Goal: Information Seeking & Learning: Compare options

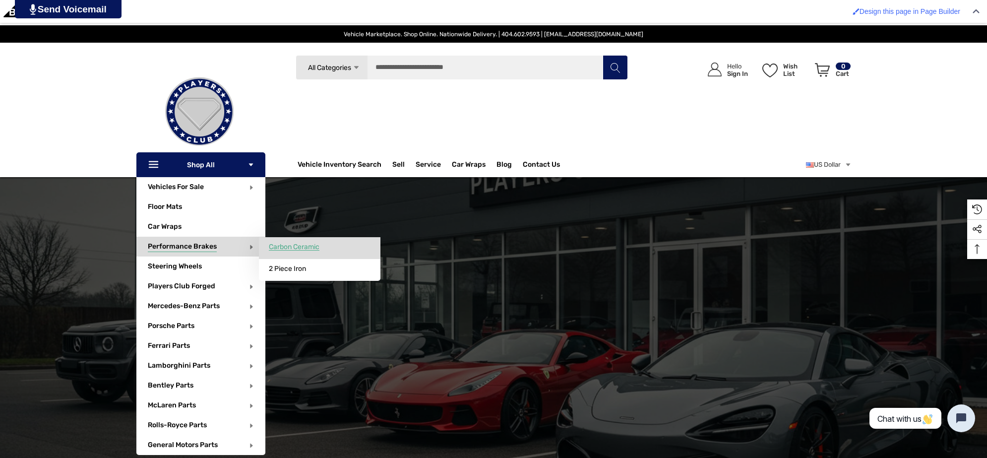
click at [319, 248] on span "Carbon Ceramic" at bounding box center [294, 246] width 51 height 9
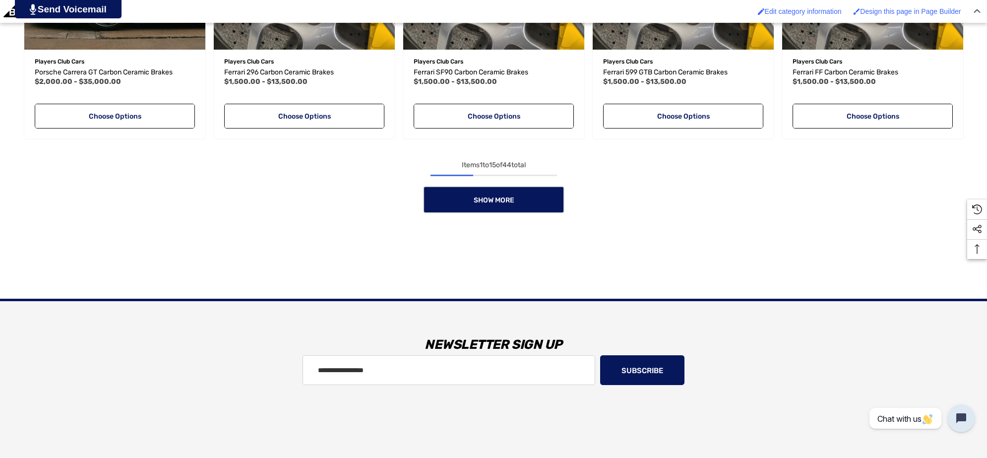
scroll to position [1115, 0]
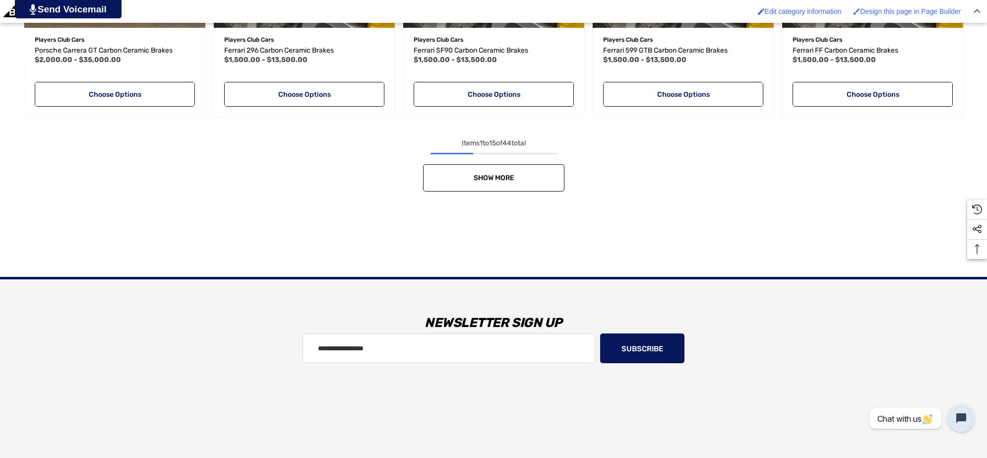
click at [553, 179] on link "Show More" at bounding box center [493, 177] width 141 height 27
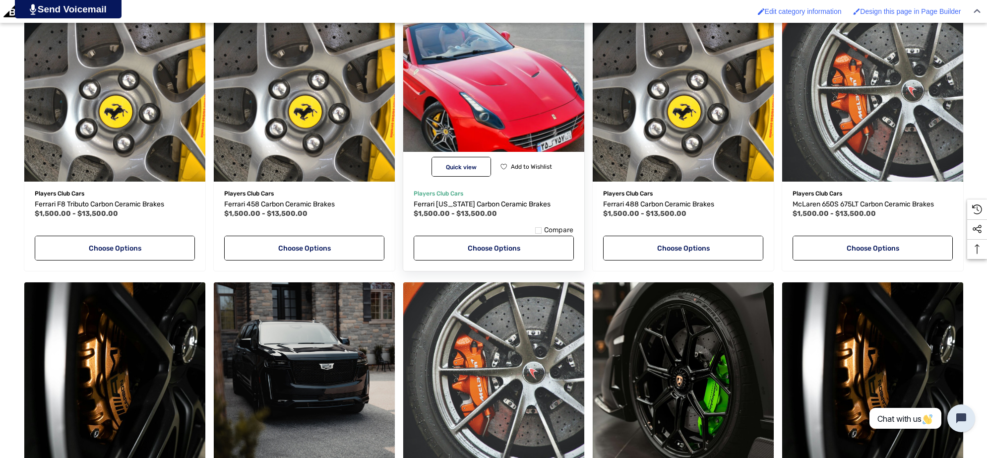
scroll to position [1611, 0]
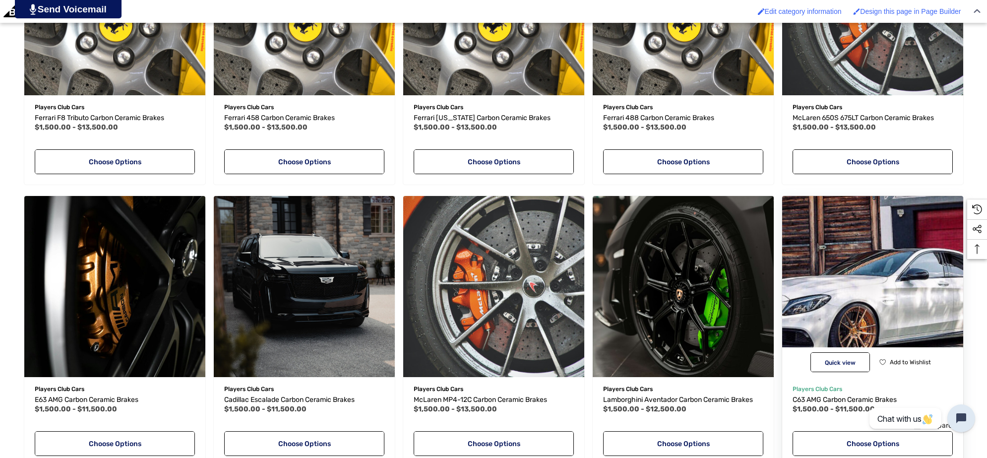
click at [839, 239] on img "C63 AMG Carbon Ceramic Brakes,Price range from $1,500.00 to $11,500.00\a" at bounding box center [871, 285] width 199 height 199
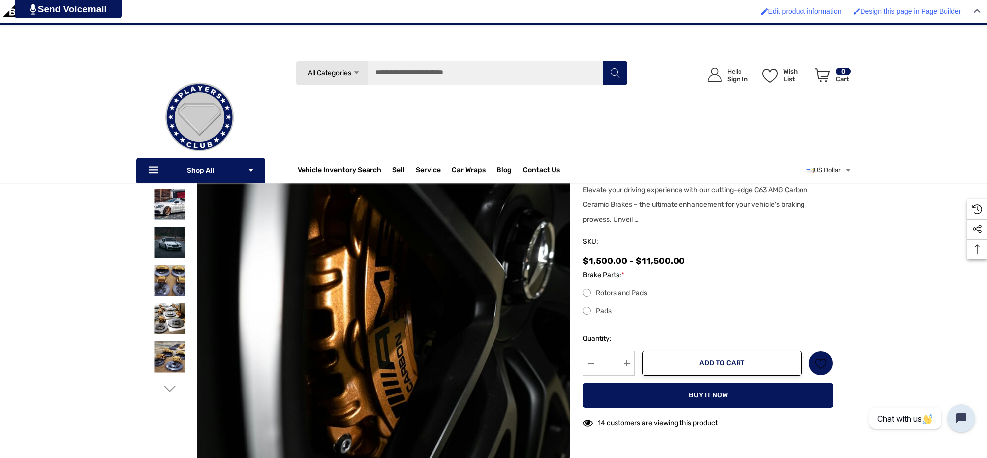
scroll to position [124, 0]
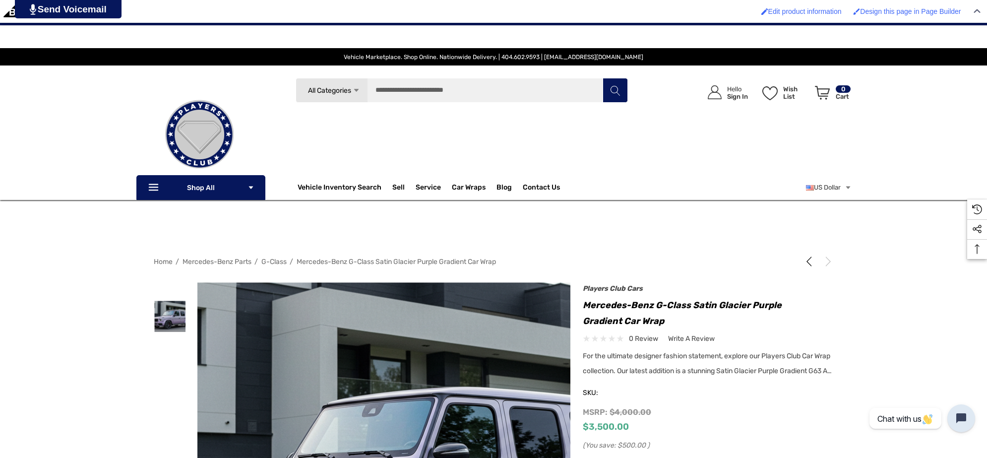
click at [231, 107] on img at bounding box center [199, 134] width 99 height 99
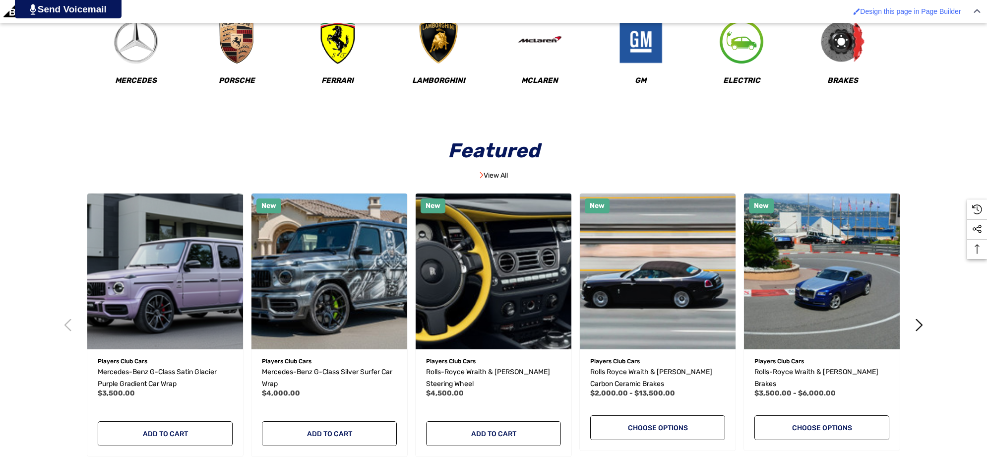
scroll to position [558, 0]
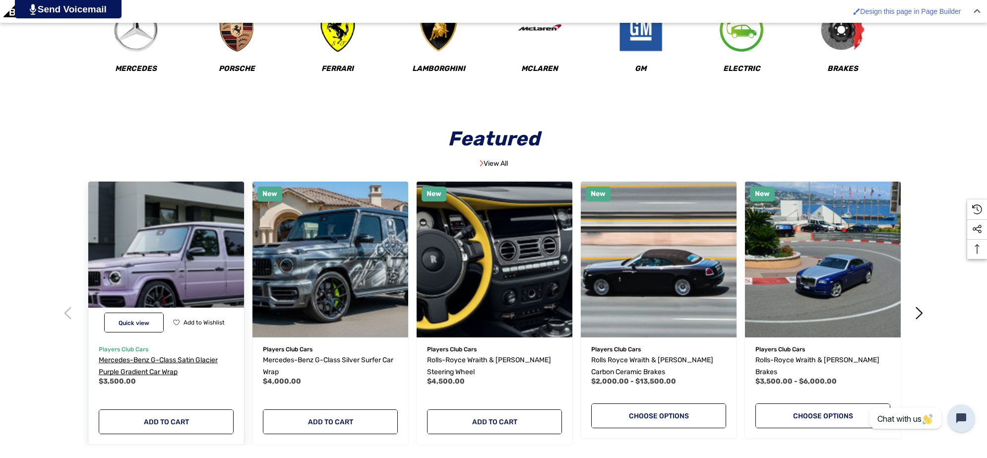
click at [124, 362] on span "Mercedes-Benz G-Class Satin Glacier Purple Gradient Car Wrap" at bounding box center [158, 365] width 119 height 20
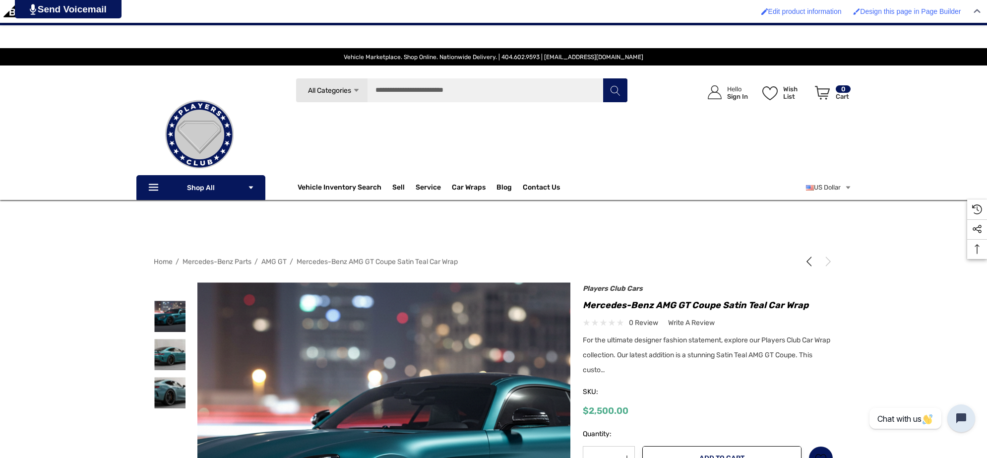
click at [269, 258] on span "AMG GT" at bounding box center [273, 261] width 25 height 8
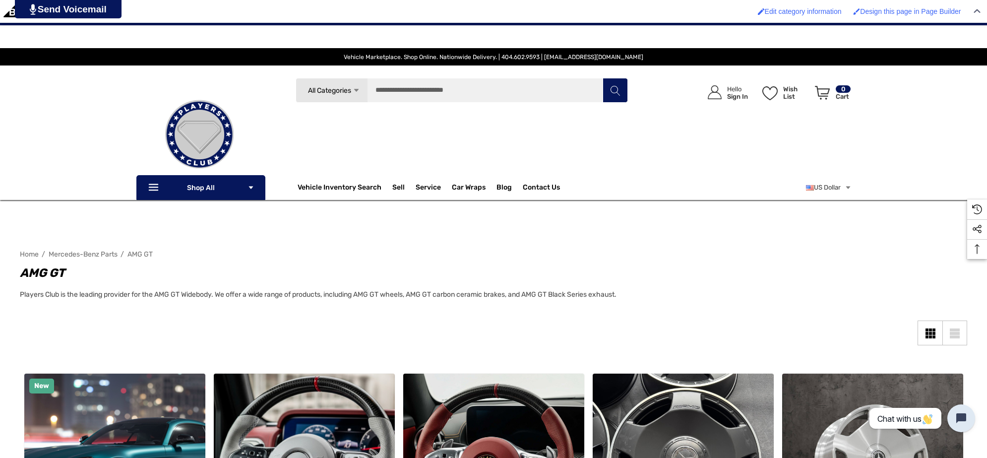
click at [222, 109] on img at bounding box center [199, 134] width 99 height 99
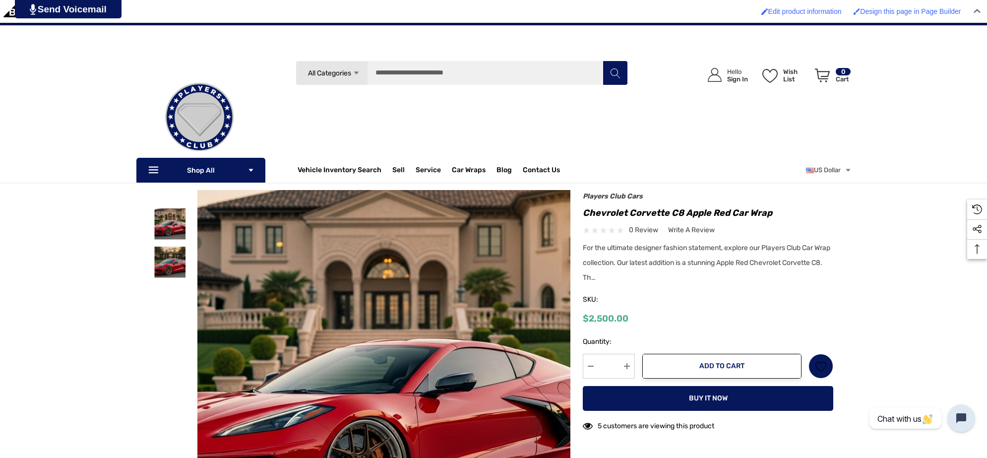
scroll to position [62, 0]
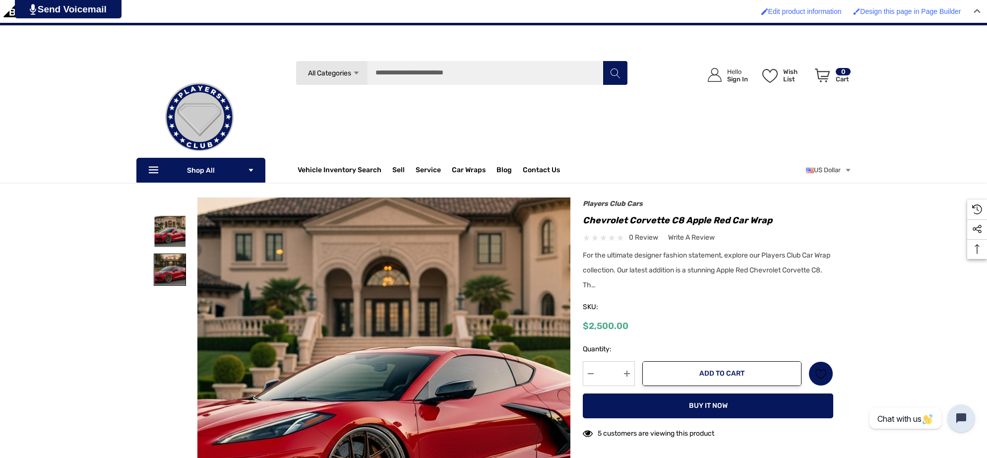
click at [168, 264] on img at bounding box center [169, 269] width 31 height 31
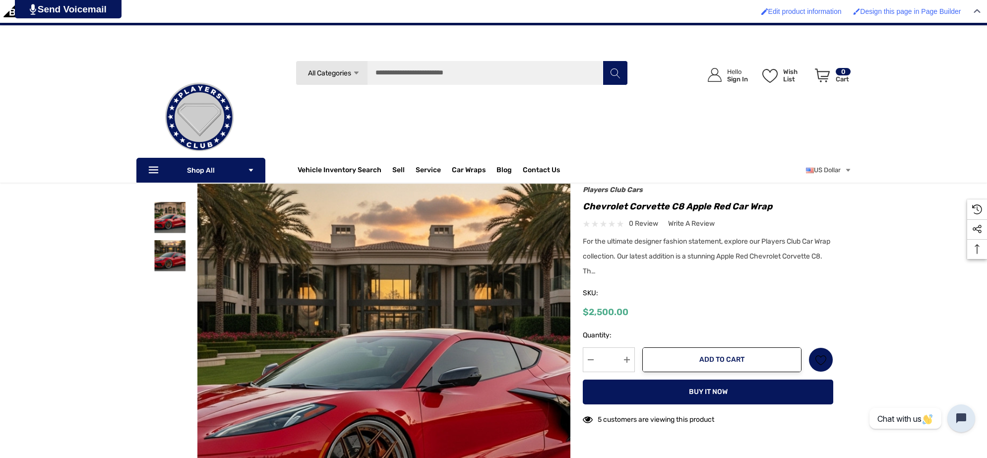
scroll to position [0, 0]
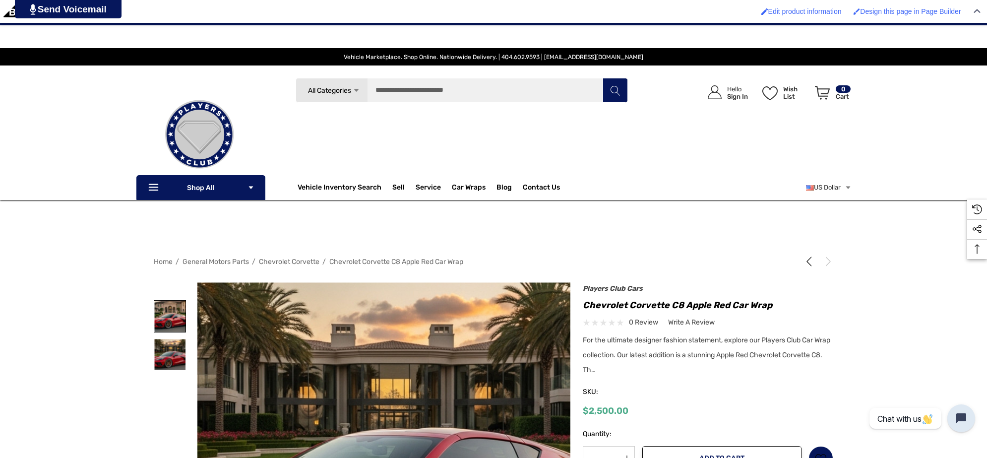
click at [171, 310] on img at bounding box center [169, 315] width 31 height 31
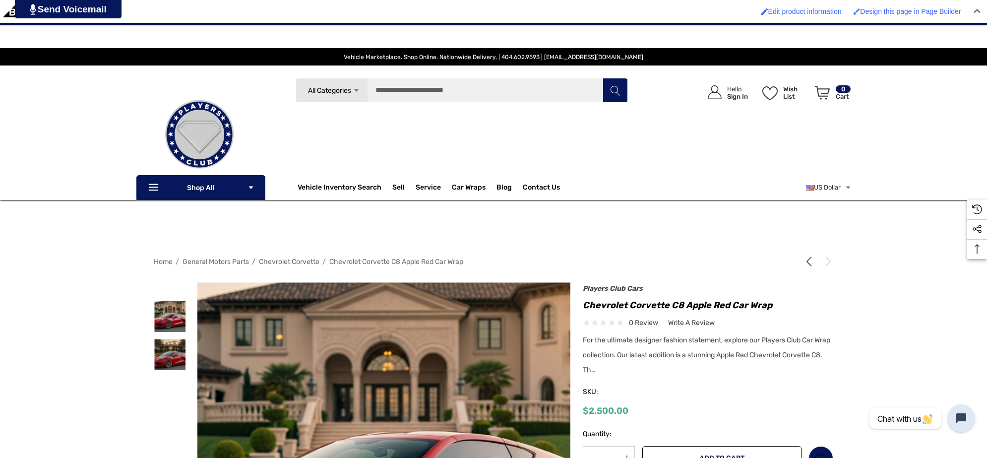
click at [222, 137] on img at bounding box center [199, 134] width 99 height 99
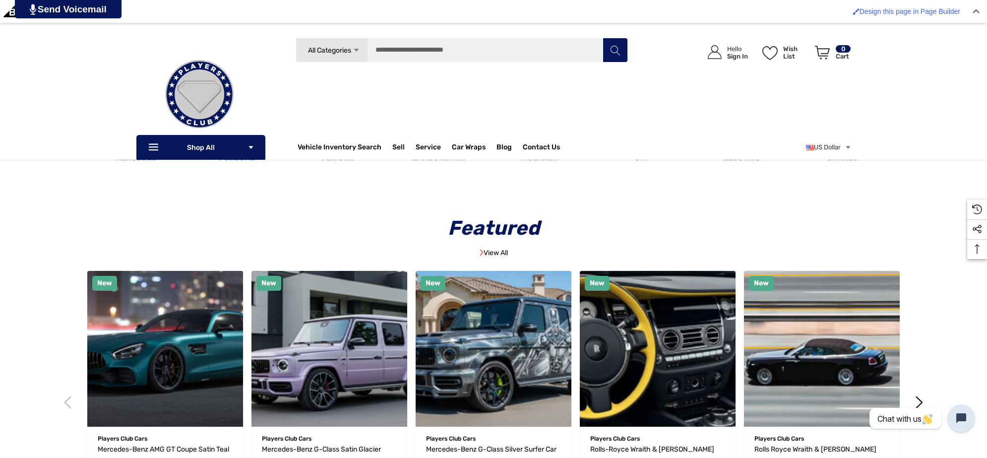
scroll to position [372, 0]
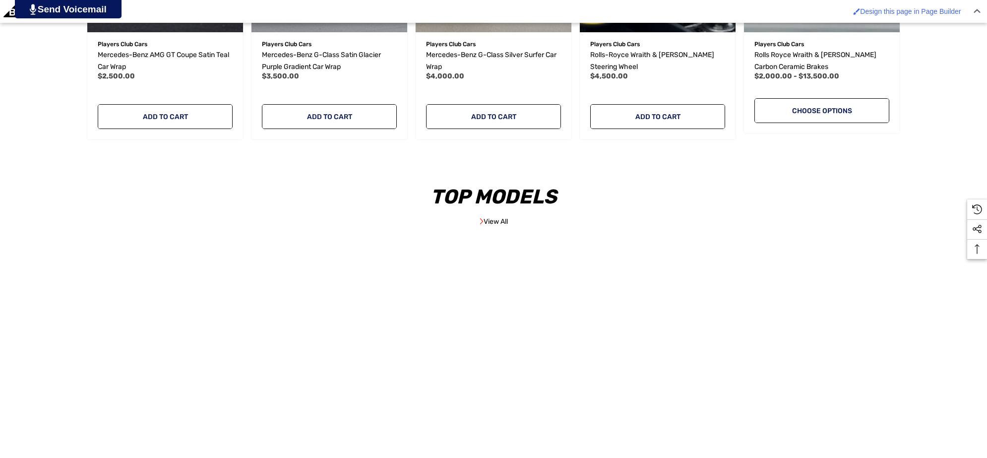
scroll to position [868, 0]
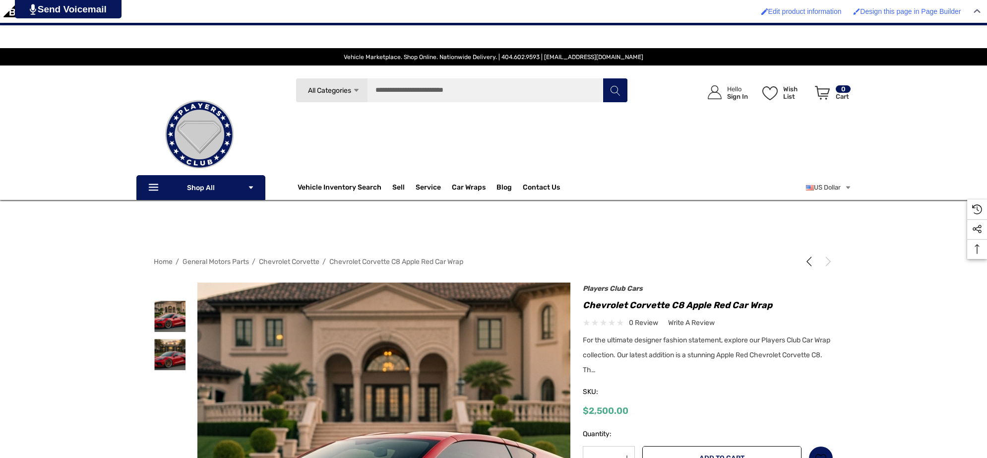
click at [282, 261] on span "Chevrolet Corvette" at bounding box center [289, 261] width 60 height 8
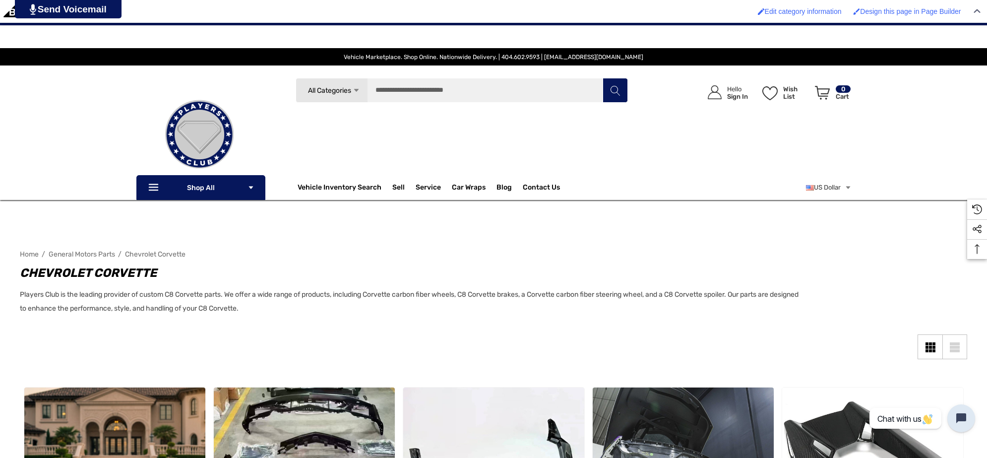
click at [226, 129] on img at bounding box center [199, 134] width 99 height 99
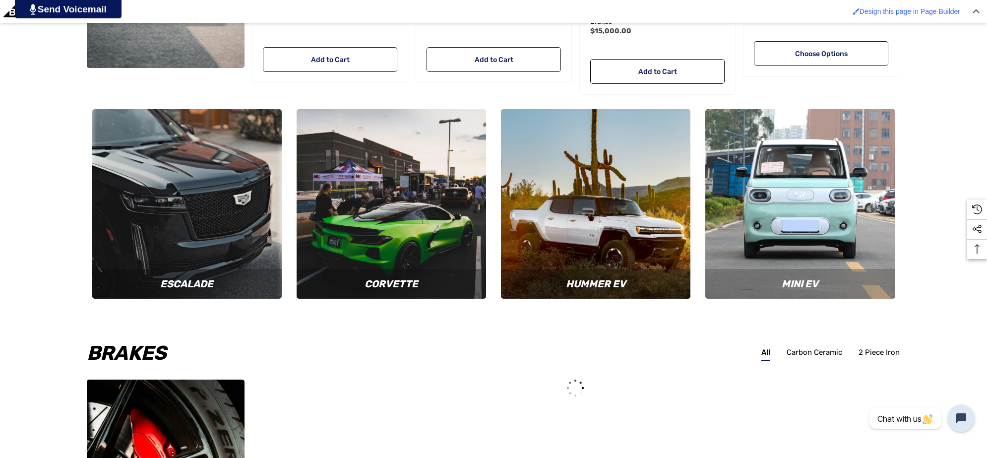
scroll to position [3718, 0]
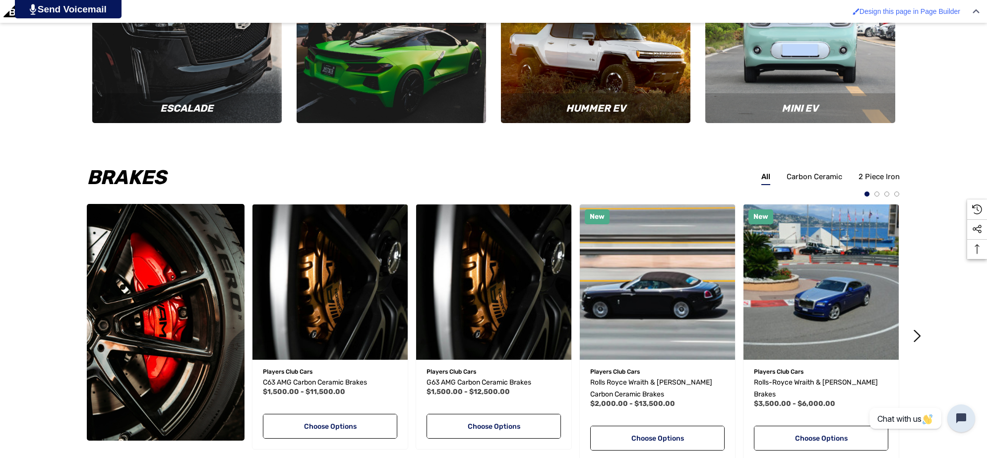
click at [372, 65] on img at bounding box center [391, 28] width 208 height 208
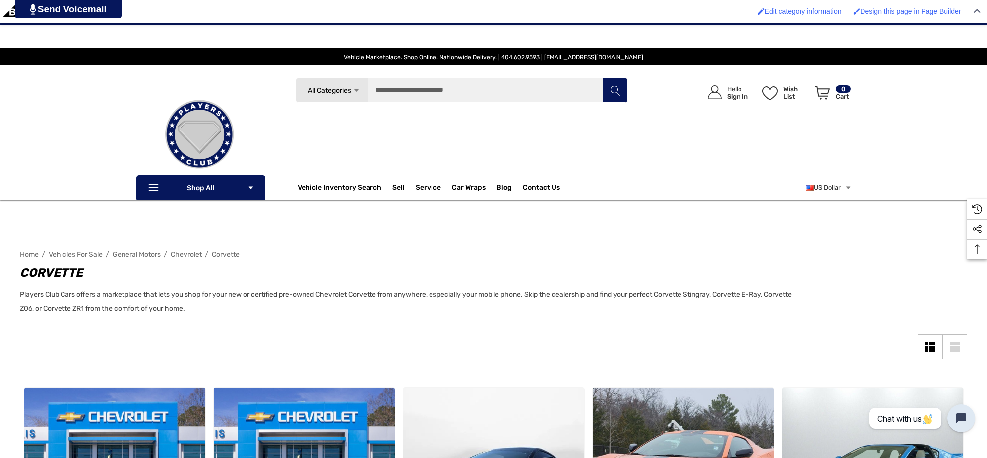
click at [227, 124] on img at bounding box center [199, 134] width 99 height 99
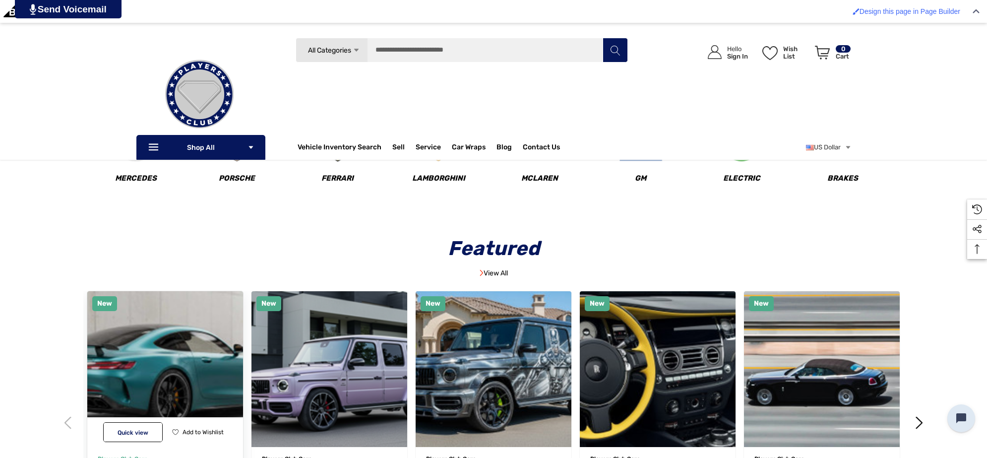
scroll to position [372, 0]
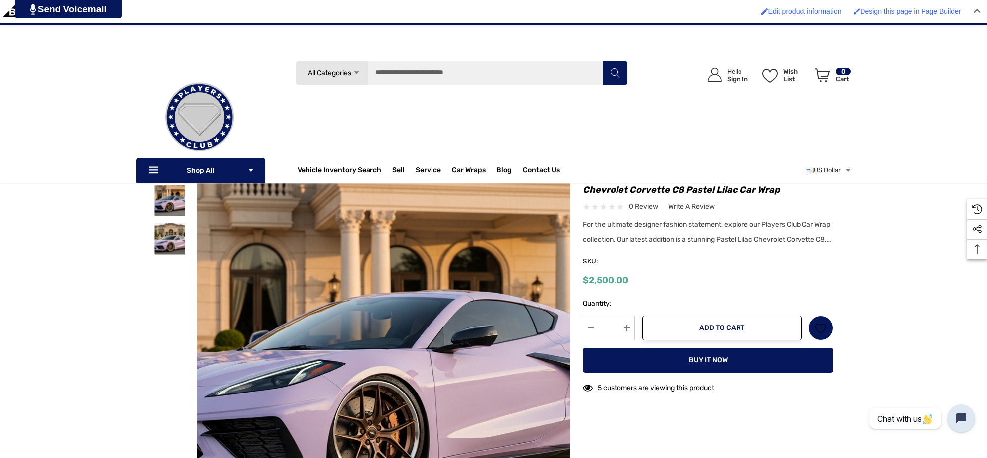
scroll to position [62, 0]
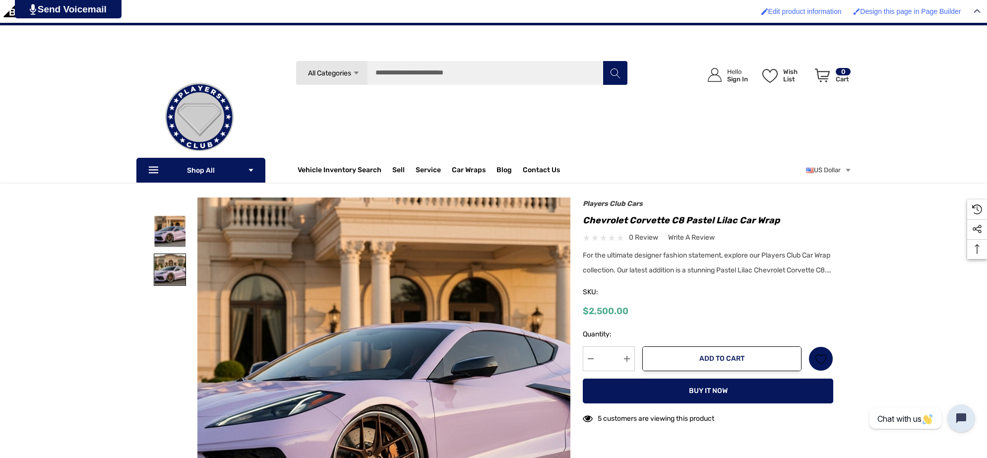
click at [165, 270] on img at bounding box center [169, 269] width 31 height 31
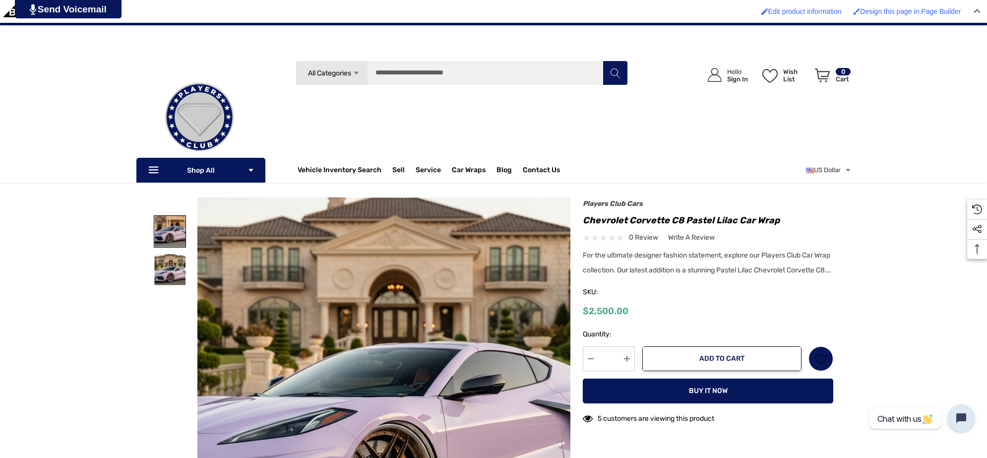
click at [182, 236] on img at bounding box center [169, 231] width 31 height 31
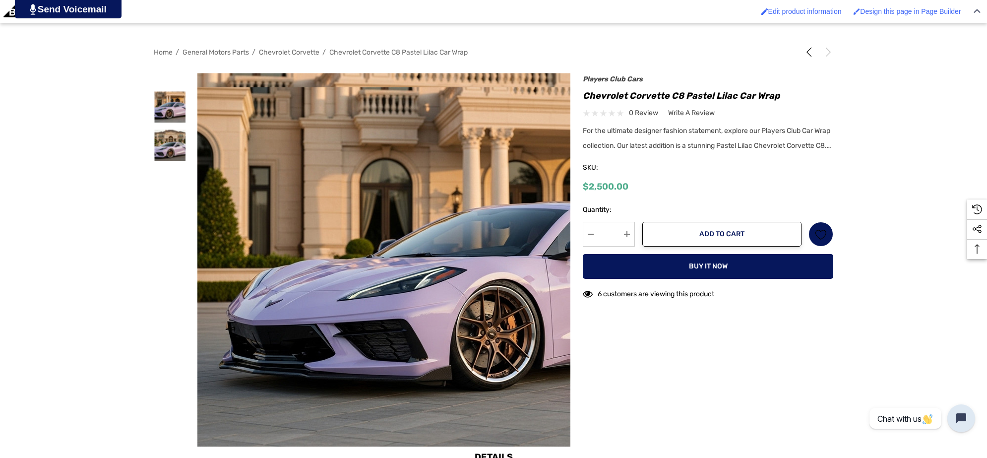
scroll to position [248, 0]
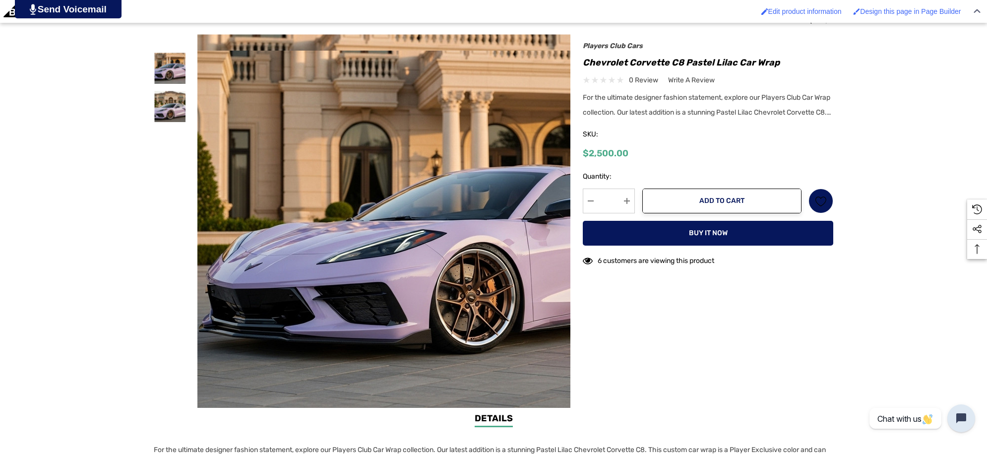
click at [243, 258] on img at bounding box center [482, 224] width 635 height 346
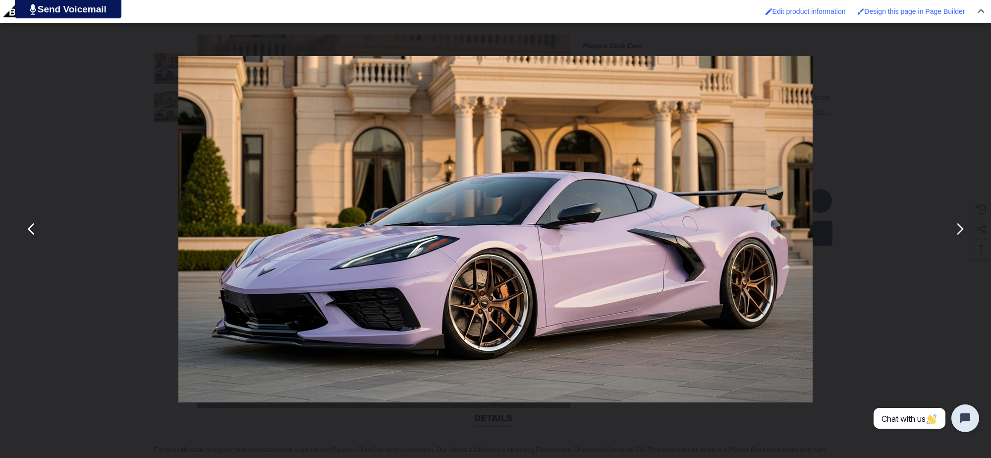
click at [963, 232] on button "You can close this modal content with the ESC key" at bounding box center [960, 229] width 24 height 24
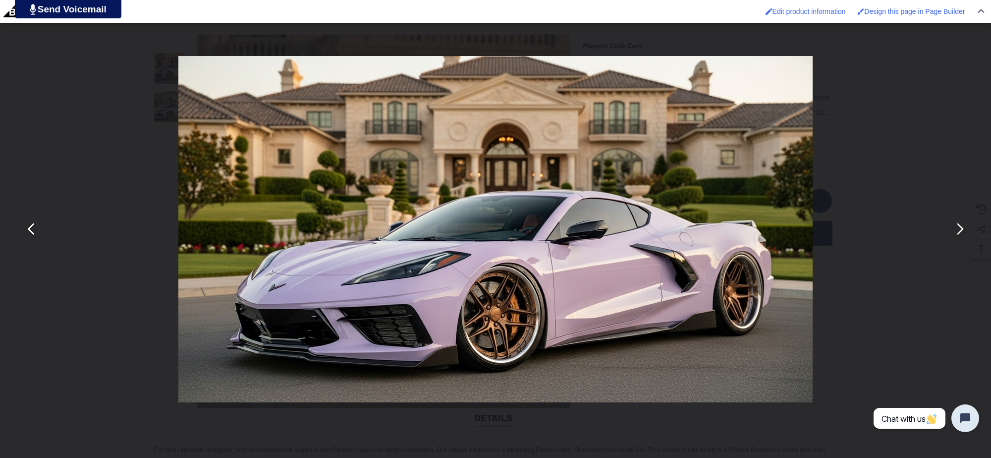
click at [30, 231] on button "You can close this modal content with the ESC key" at bounding box center [32, 229] width 24 height 24
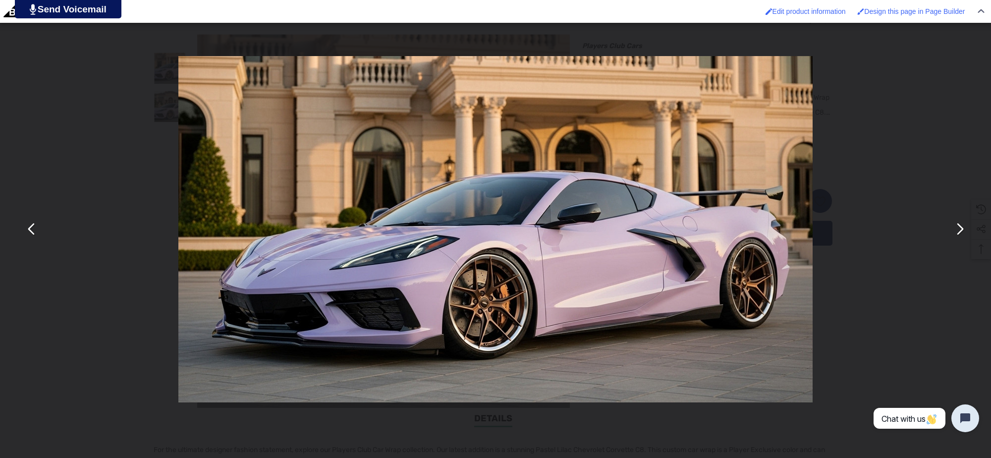
click at [874, 66] on div "You can close this modal content with the ESC key" at bounding box center [495, 229] width 991 height 458
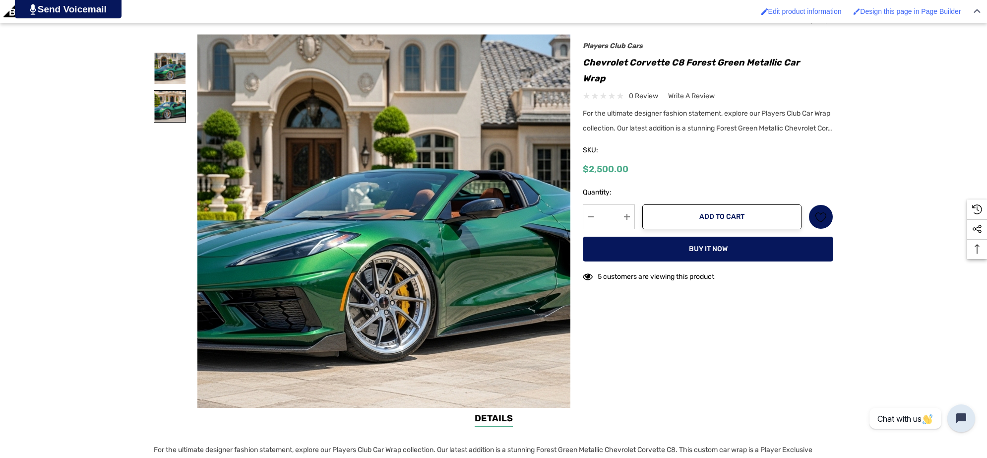
click at [164, 105] on img at bounding box center [169, 106] width 31 height 31
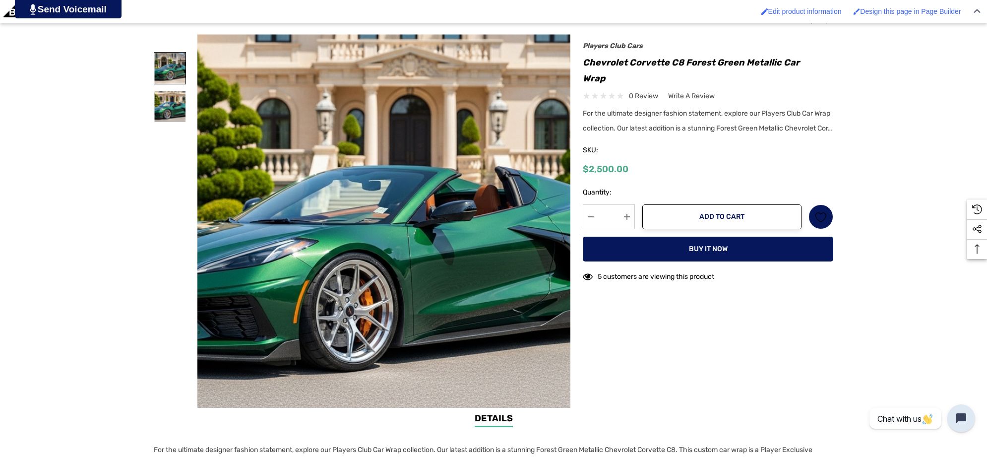
click at [168, 67] on img at bounding box center [169, 68] width 31 height 31
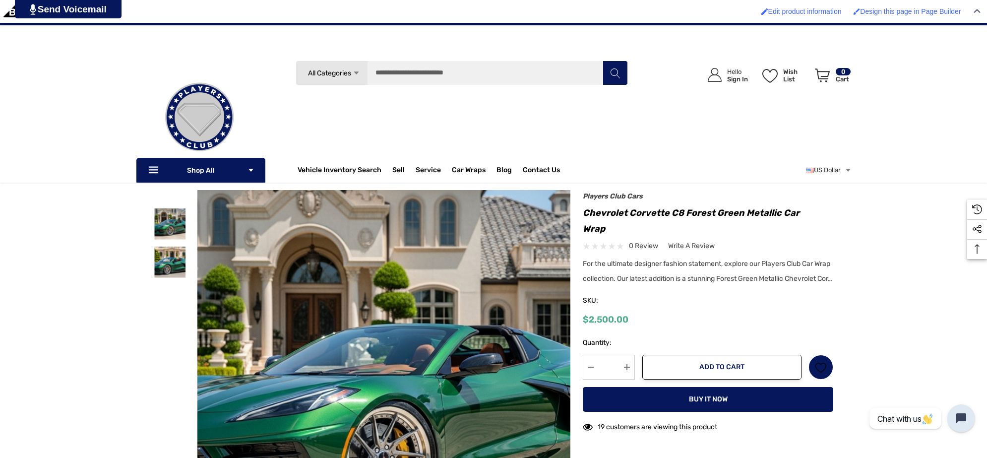
scroll to position [62, 0]
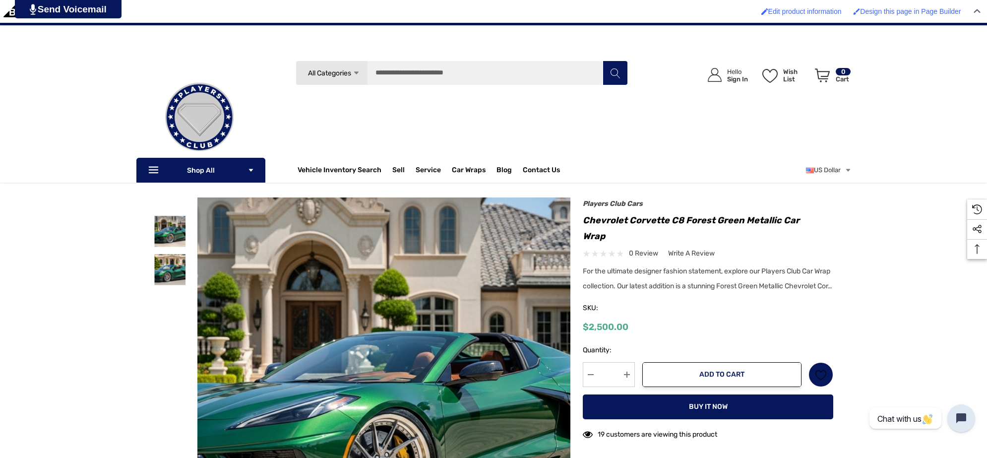
click at [217, 116] on img at bounding box center [199, 116] width 99 height 99
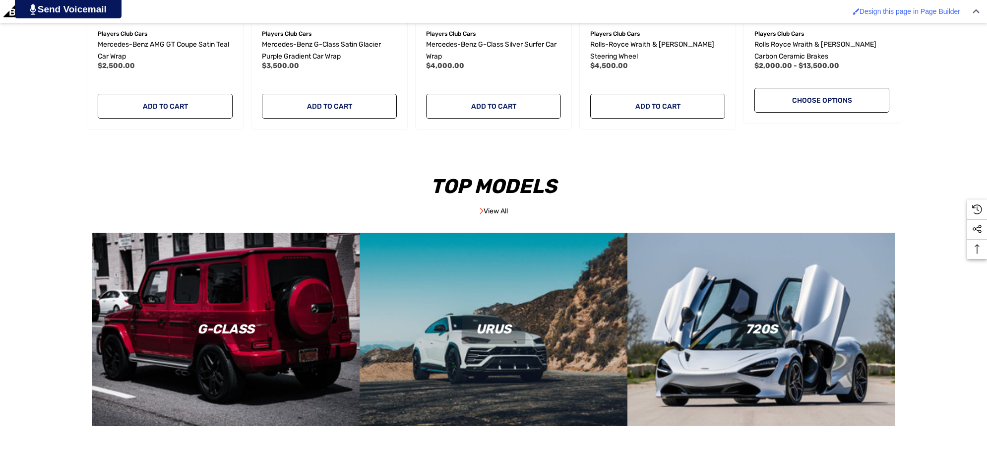
scroll to position [806, 0]
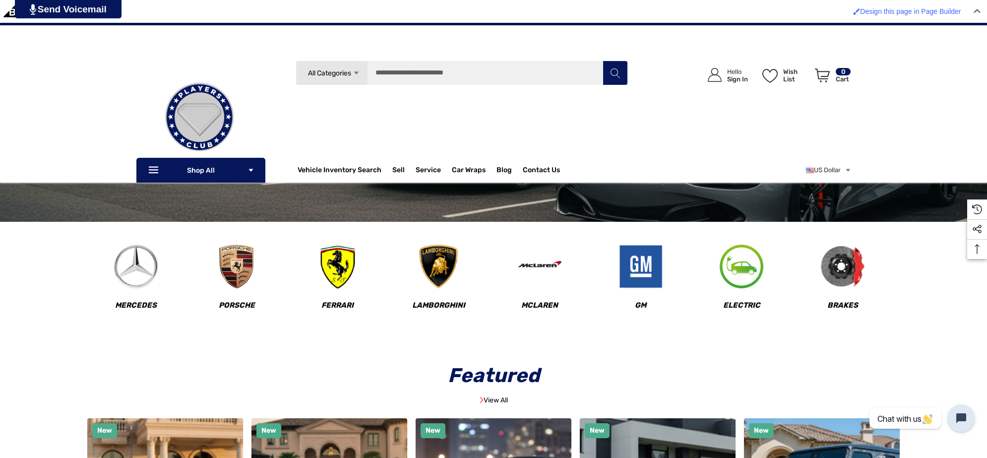
scroll to position [144, 0]
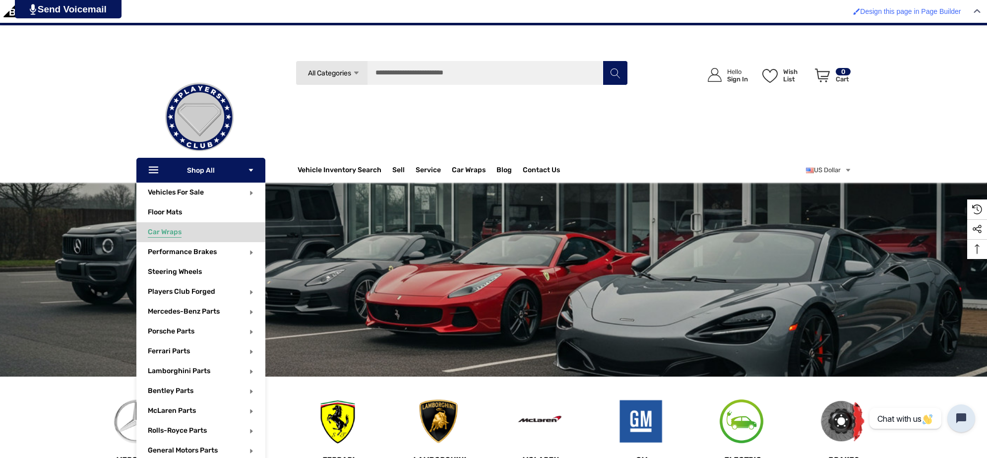
click at [167, 231] on span "Car Wraps" at bounding box center [165, 233] width 34 height 11
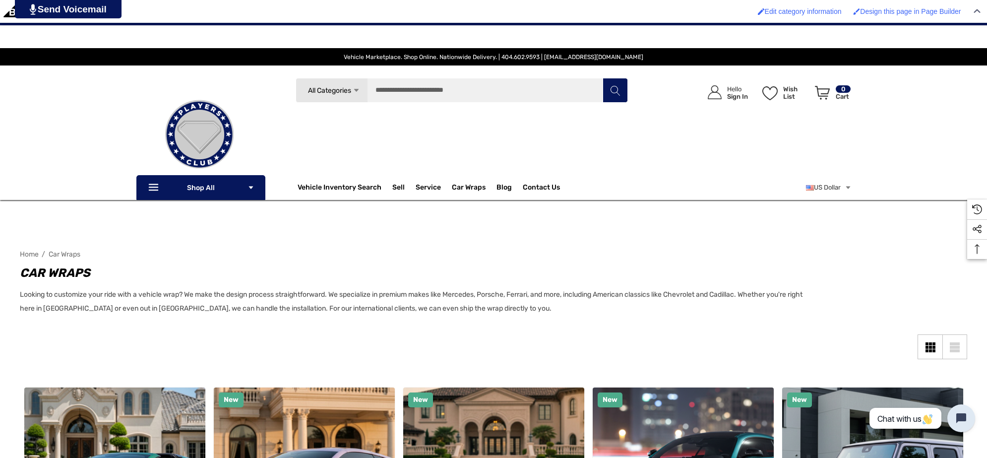
click at [217, 119] on img at bounding box center [199, 134] width 99 height 99
